Goal: Task Accomplishment & Management: Manage account settings

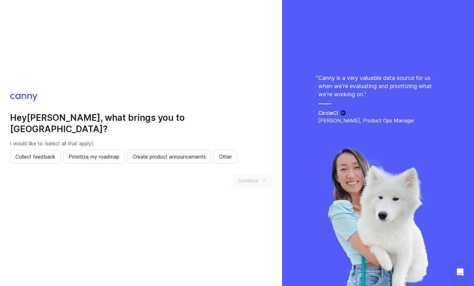
click at [144, 153] on span "Create product announcements" at bounding box center [169, 157] width 73 height 8
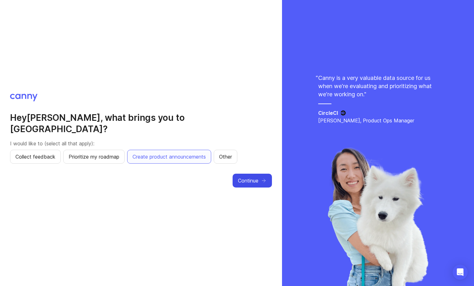
click at [254, 178] on span "Continue" at bounding box center [248, 181] width 20 height 8
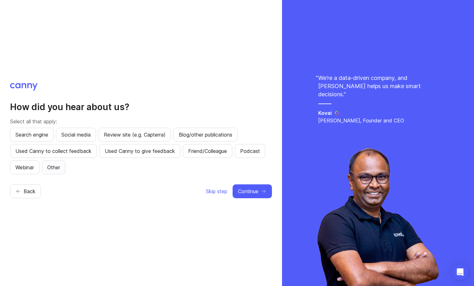
click at [52, 166] on span "Other" at bounding box center [53, 168] width 13 height 8
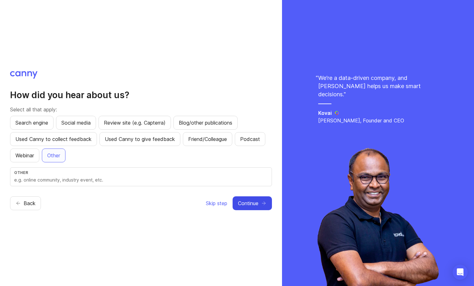
click at [259, 204] on button "Continue" at bounding box center [252, 204] width 39 height 14
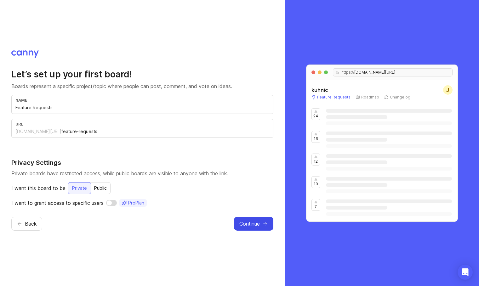
click at [254, 227] on span "Continue" at bounding box center [249, 224] width 20 height 8
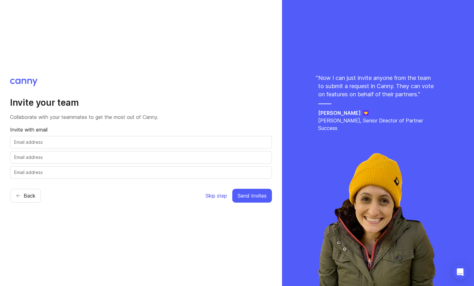
click at [217, 198] on span "Skip step" at bounding box center [216, 196] width 21 height 8
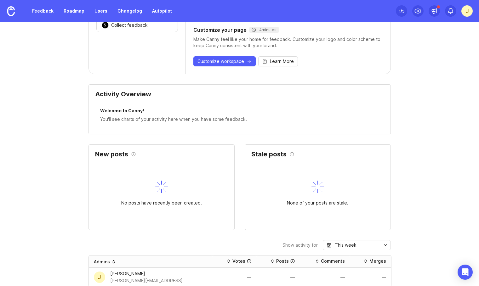
scroll to position [130, 0]
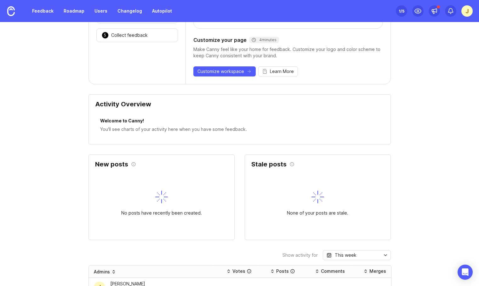
click at [463, 11] on div "J" at bounding box center [466, 10] width 11 height 11
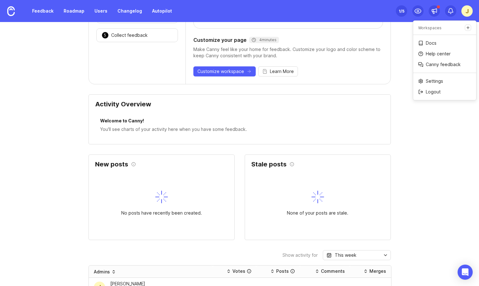
click at [395, 135] on div "Getting started Here are some actions that will set you up for success with Can…" at bounding box center [239, 274] width 479 height 734
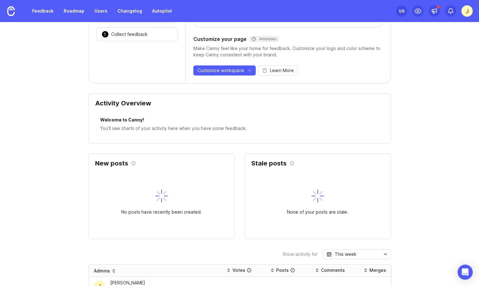
scroll to position [0, 0]
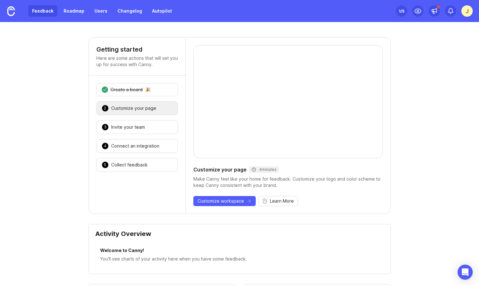
click at [47, 16] on link "Feedback" at bounding box center [42, 10] width 29 height 11
click at [127, 123] on div "3 Invite your team 🎉" at bounding box center [137, 127] width 82 height 14
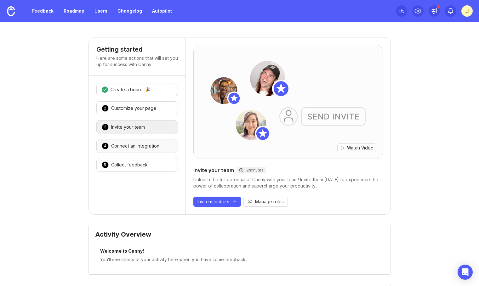
click at [138, 146] on div "Connect an integration" at bounding box center [135, 146] width 48 height 6
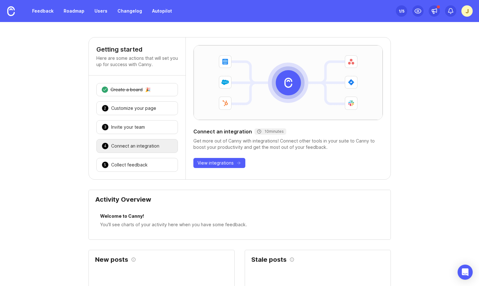
click at [137, 155] on div "1 Create a board 🎉 2 Customize your page 🎉 3 Invite your team 🎉 4 Connect an in…" at bounding box center [137, 128] width 97 height 104
click at [144, 164] on div "Collect feedback" at bounding box center [129, 165] width 37 height 6
